Goal: Check status: Check status

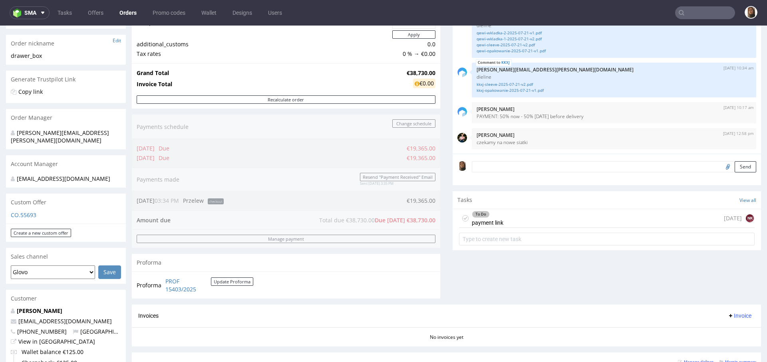
scroll to position [86, 0]
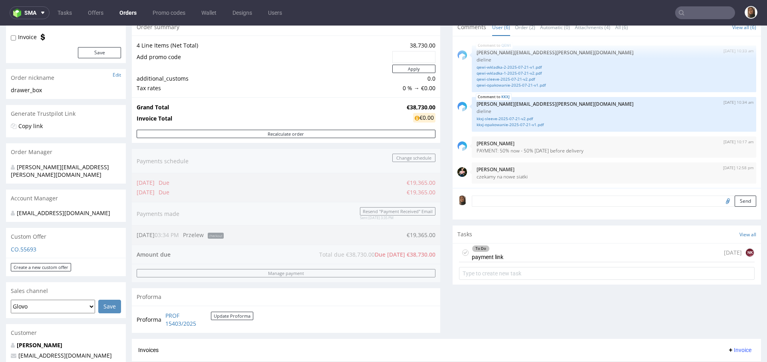
click at [128, 15] on link "Orders" at bounding box center [128, 12] width 27 height 13
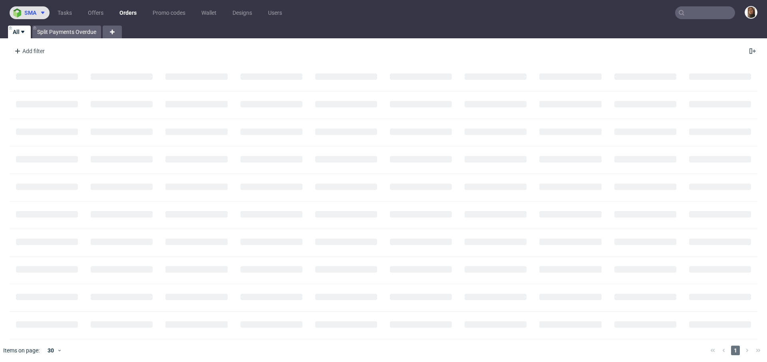
click at [33, 12] on span "sma" at bounding box center [30, 13] width 12 height 6
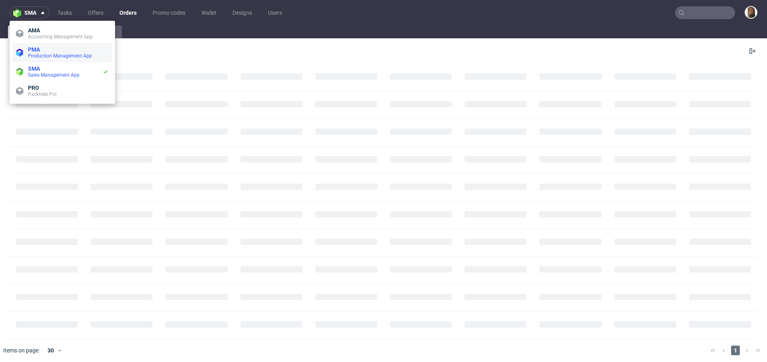
click at [44, 51] on span "PMA" at bounding box center [68, 49] width 81 height 6
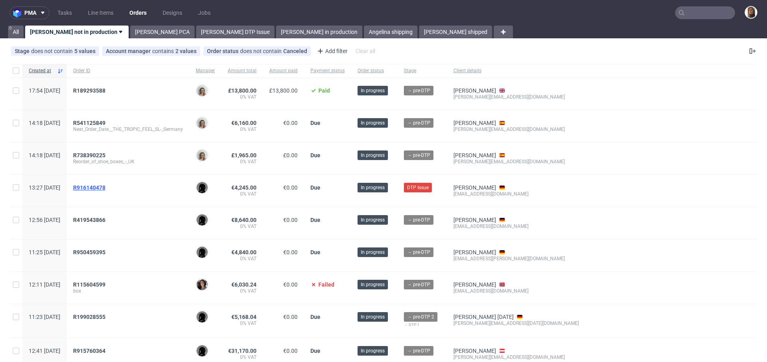
click at [105, 188] on span "R916140478" at bounding box center [89, 188] width 32 height 6
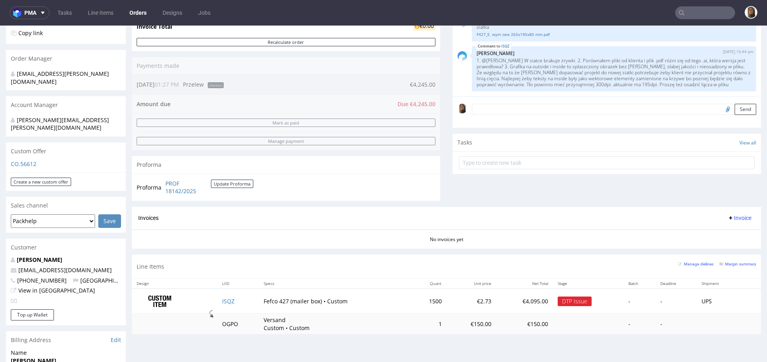
scroll to position [223, 0]
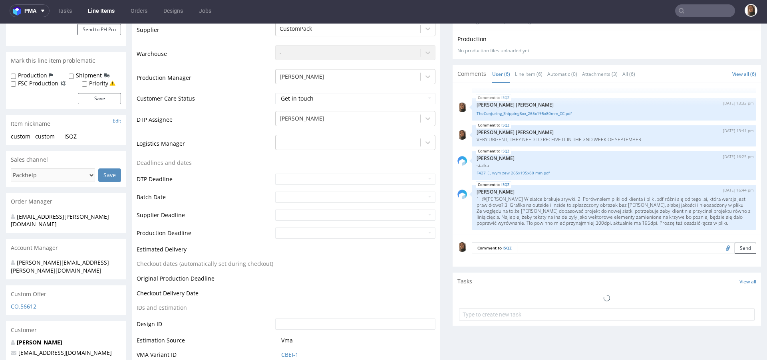
scroll to position [250, 0]
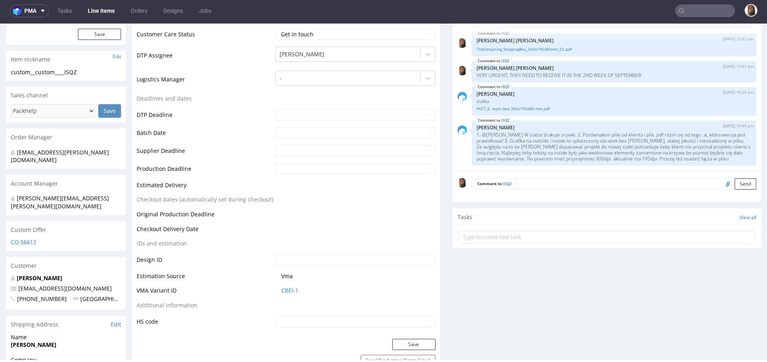
click at [539, 185] on textarea at bounding box center [636, 183] width 239 height 11
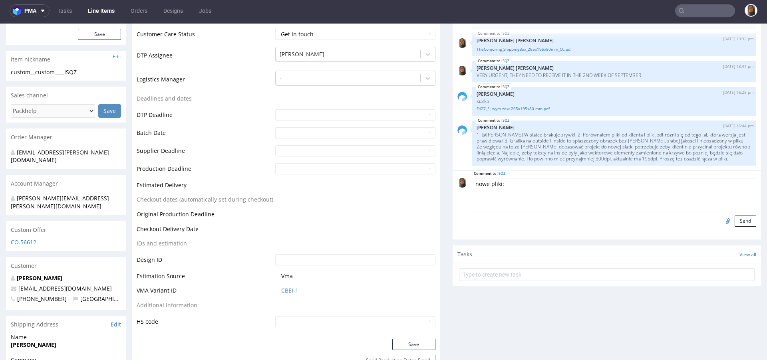
paste textarea "https://www.dropbox.com/scl/fi/88452vpyywwnr1ov9dnwi/Shipping-box.zip?rlkey=bjs…"
type textarea "nowe pliki: https://www.dropbox.com/scl/fi/88452vpyywwnr1ov9dnwi/Shipping-box.z…"
click at [735, 223] on button "Send" at bounding box center [746, 221] width 22 height 11
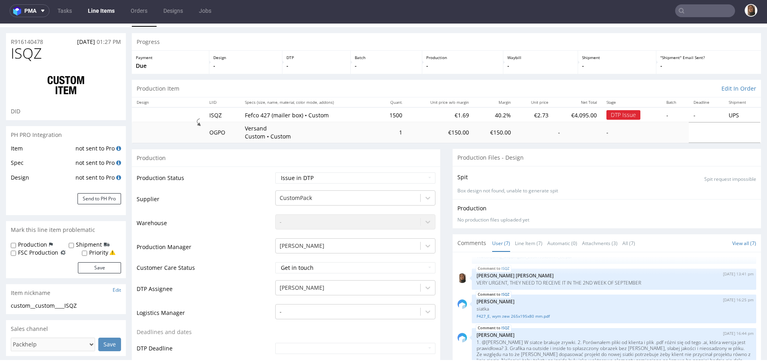
scroll to position [1, 0]
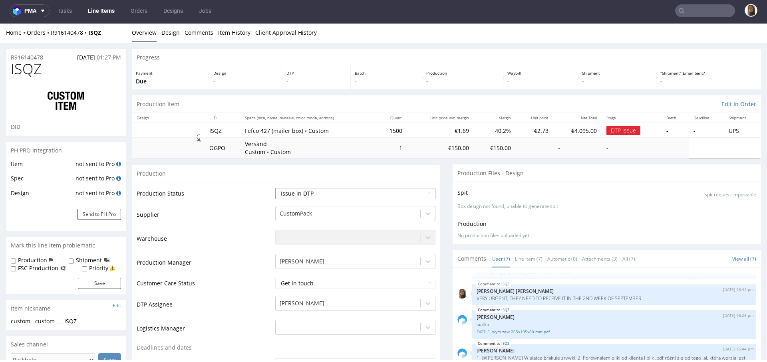
click at [301, 189] on select "Waiting for Artwork Waiting for Diecut Waiting for Mockup Waiting for DTP Waiti…" at bounding box center [355, 193] width 160 height 11
select select "back_for_dtp"
click at [275, 188] on select "Waiting for Artwork Waiting for Diecut Waiting for Mockup Waiting for DTP Waiti…" at bounding box center [355, 193] width 160 height 11
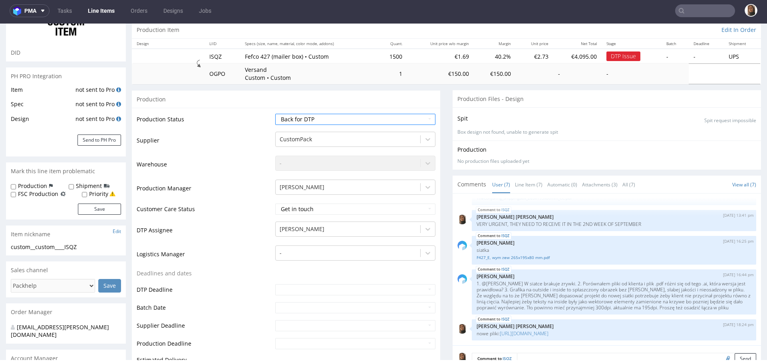
scroll to position [261, 0]
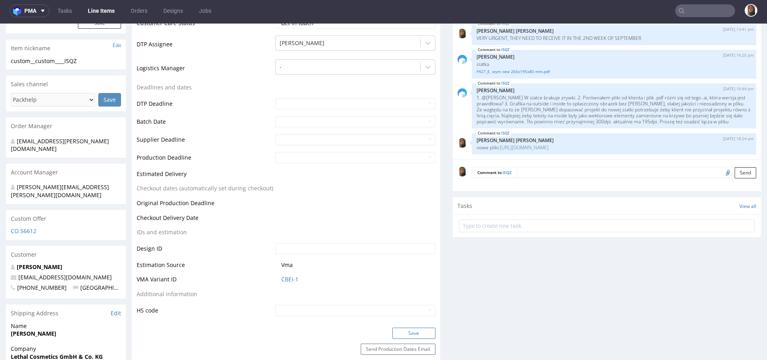
click at [415, 334] on button "Save" at bounding box center [413, 333] width 43 height 11
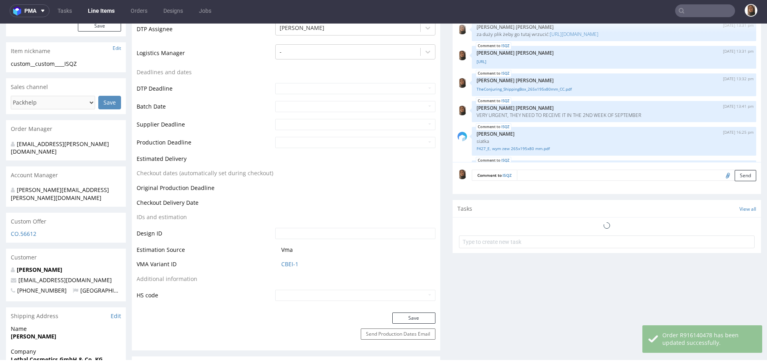
scroll to position [92, 0]
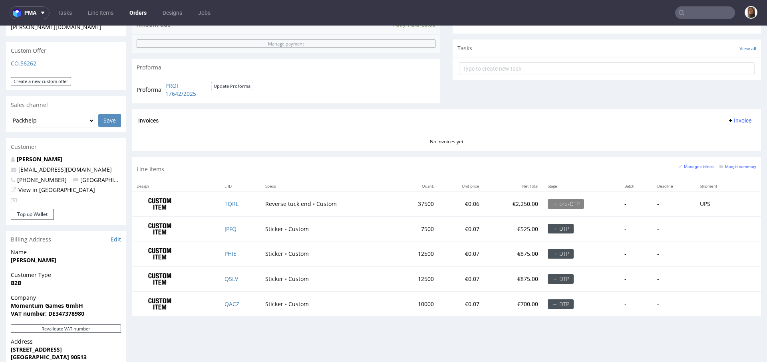
scroll to position [333, 0]
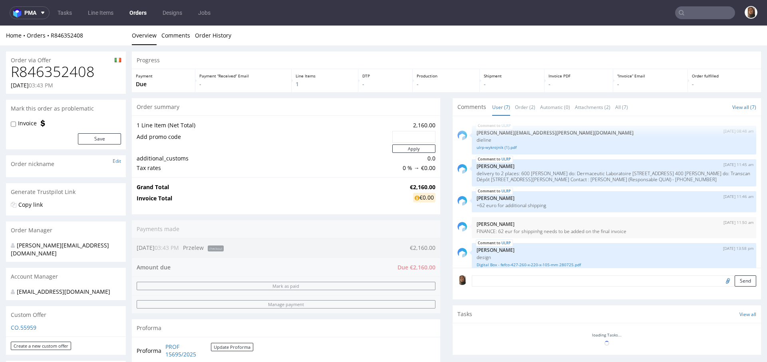
scroll to position [67, 0]
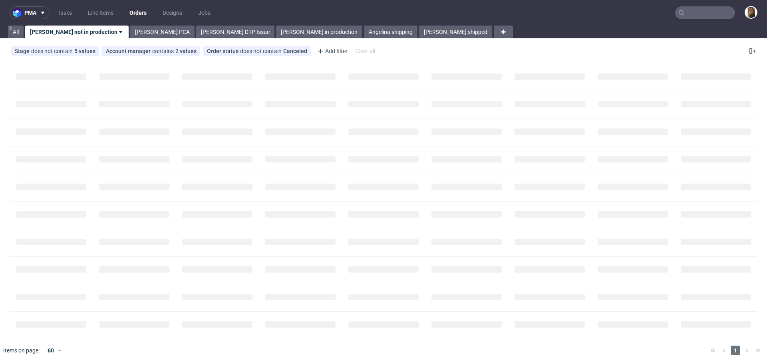
click at [714, 12] on input "text" at bounding box center [705, 12] width 60 height 13
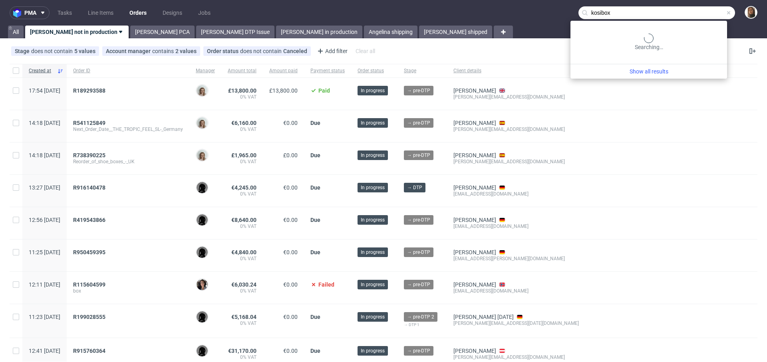
type input "kosibox"
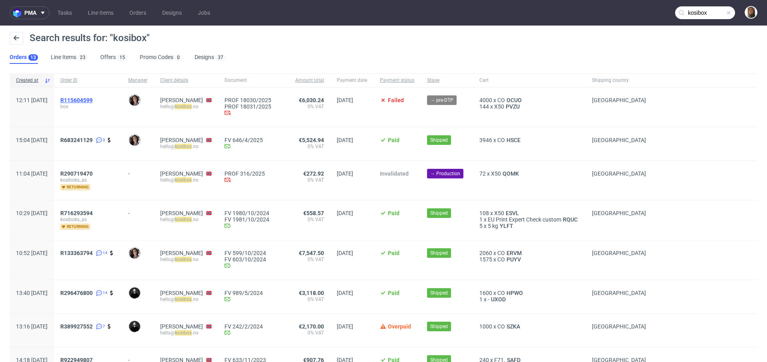
click at [93, 97] on span "R115604599" at bounding box center [76, 100] width 32 height 6
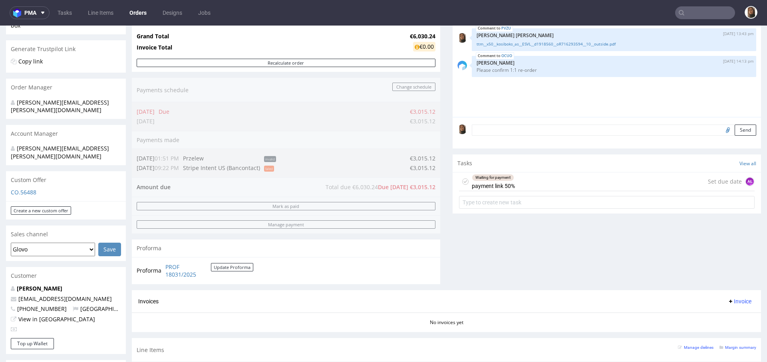
scroll to position [186, 0]
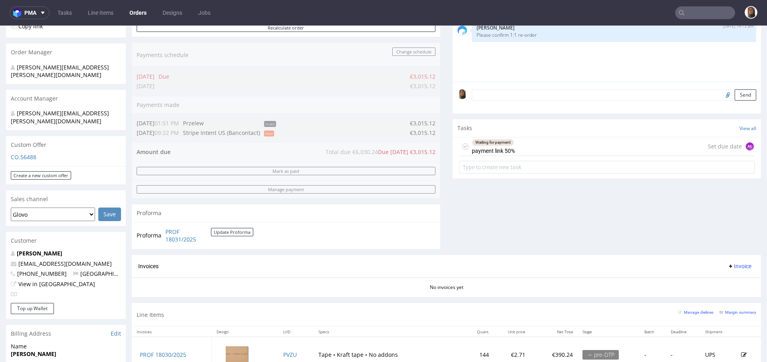
click at [524, 142] on div "Waiting for payment payment link 50% Set due date AŁ" at bounding box center [607, 146] width 296 height 19
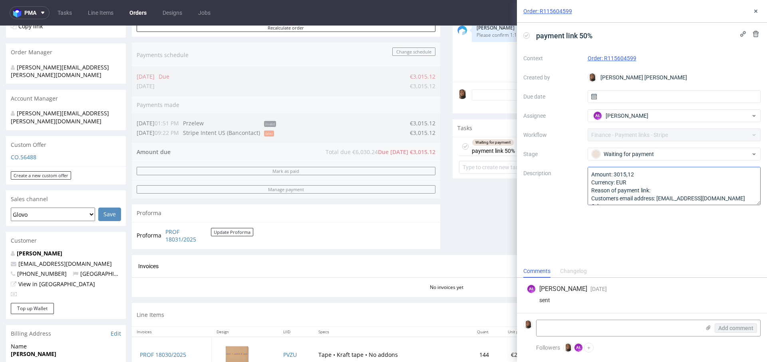
scroll to position [8, 0]
click at [754, 11] on icon at bounding box center [756, 11] width 6 height 6
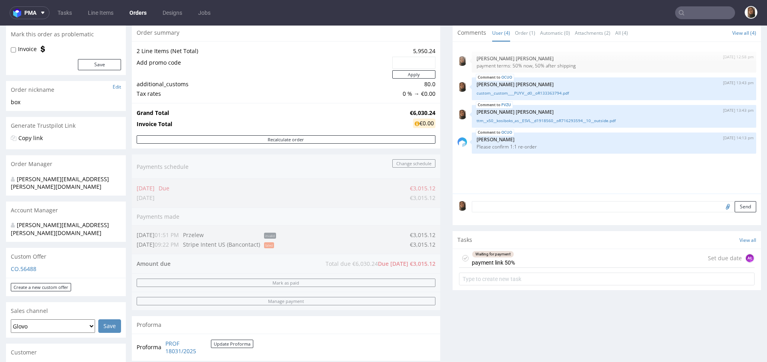
scroll to position [82, 0]
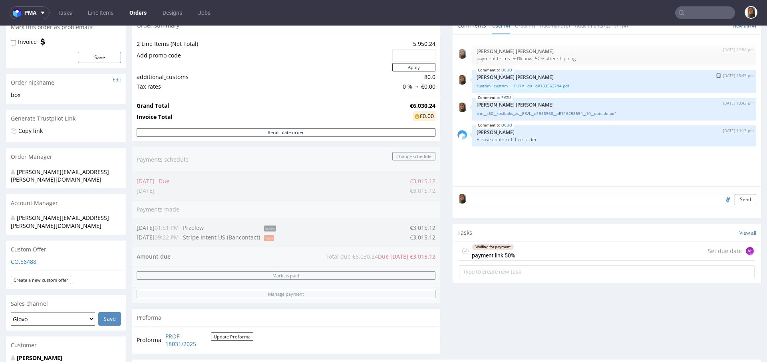
click at [521, 83] on link "custom__custom____PUYV__d0__oR133363794.pdf" at bounding box center [614, 86] width 275 height 6
click at [579, 117] on div "PVZU [DATE] 13:43 pm [PERSON_NAME] [PERSON_NAME] ttm__x50__kosiboks_as__ESVL__d…" at bounding box center [614, 109] width 284 height 23
click at [578, 113] on link "ttm__x50__kosiboks_as__ESVL__d1918560__oR716293594__10__outside.pdf" at bounding box center [614, 114] width 275 height 6
